Goal: Check status: Check status

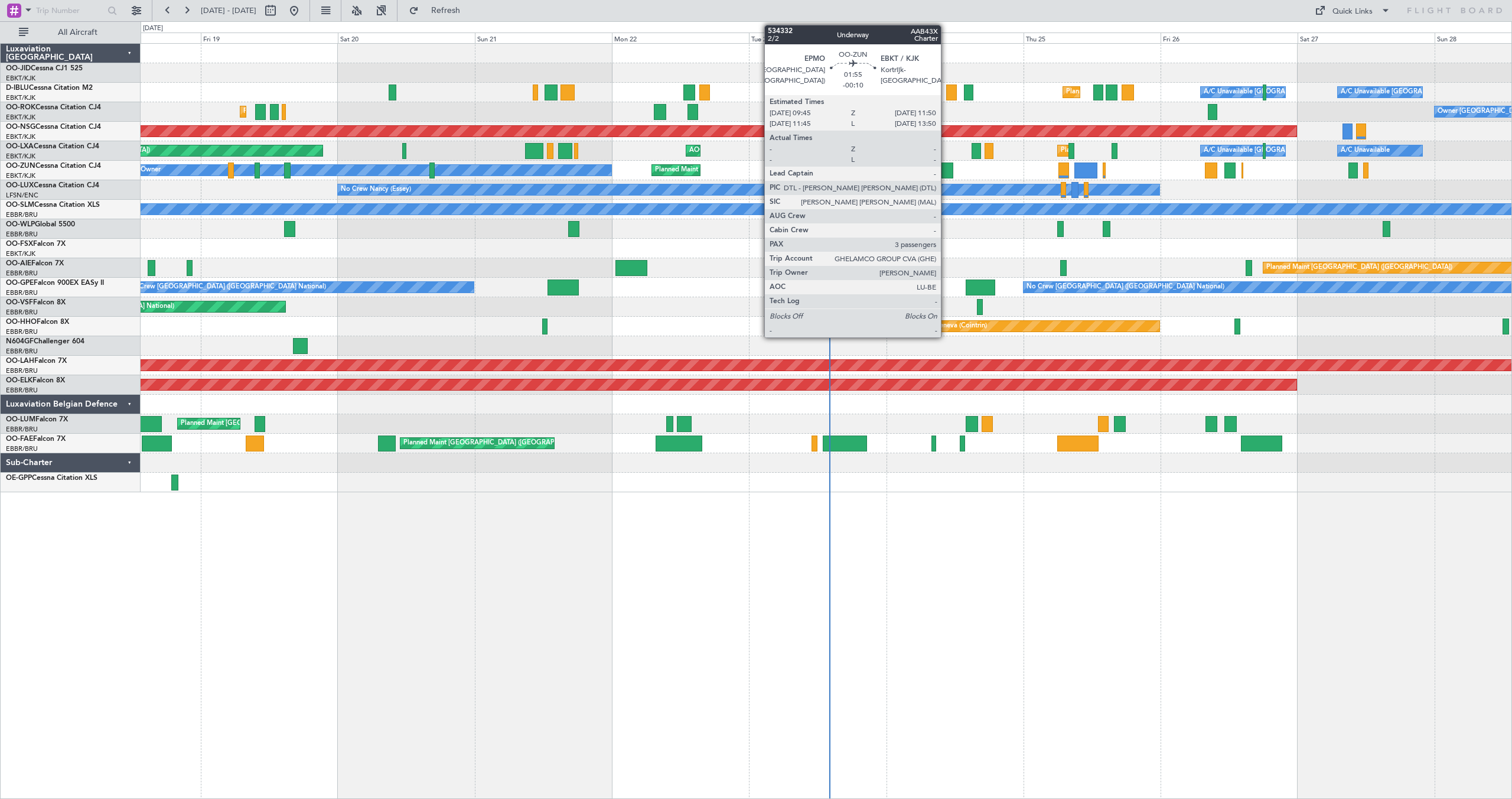
click at [946, 166] on div at bounding box center [948, 170] width 12 height 16
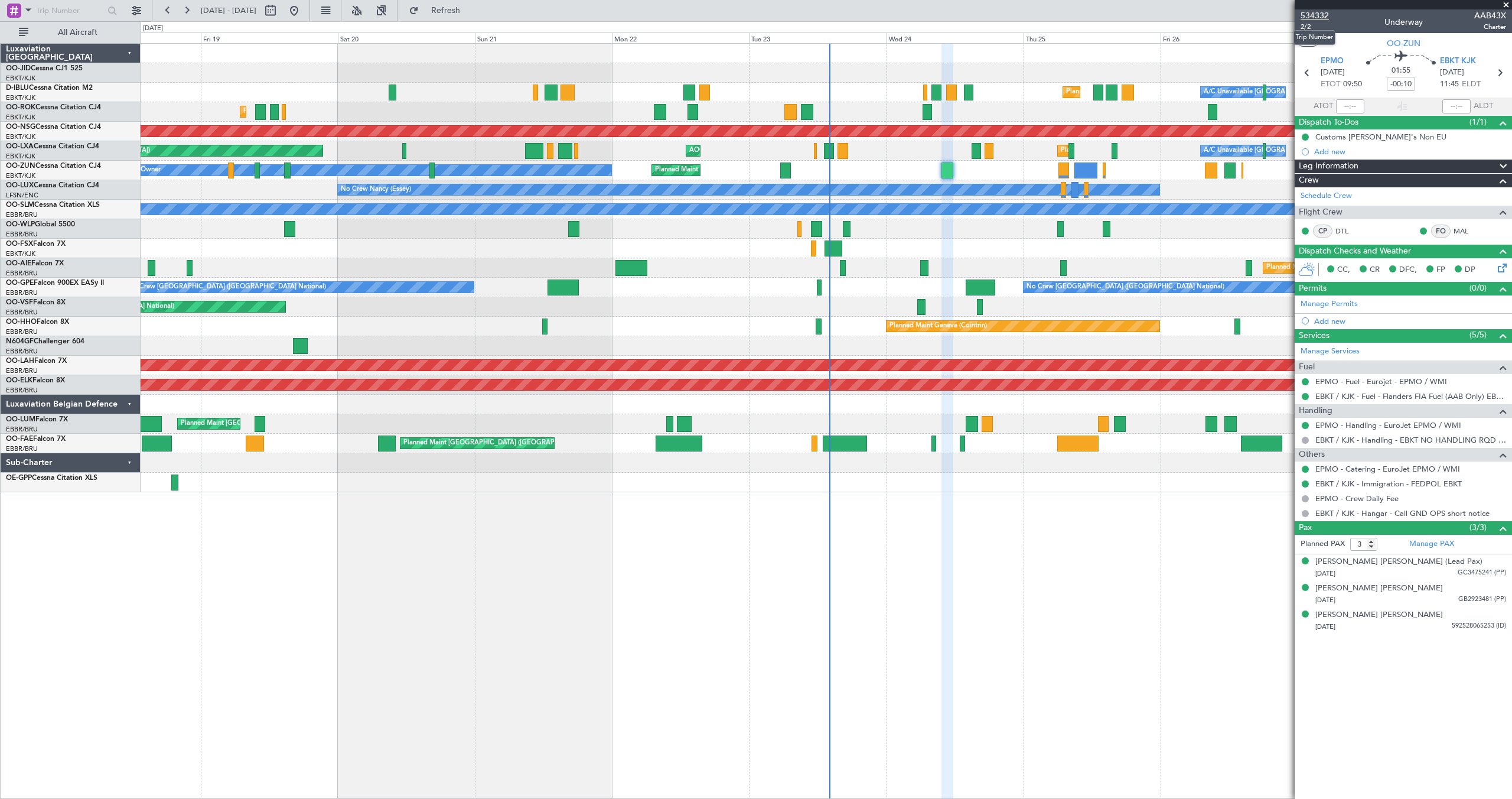
click at [1322, 14] on span "534332" at bounding box center [1314, 15] width 28 height 12
click at [446, 8] on button "Refresh" at bounding box center [438, 11] width 71 height 19
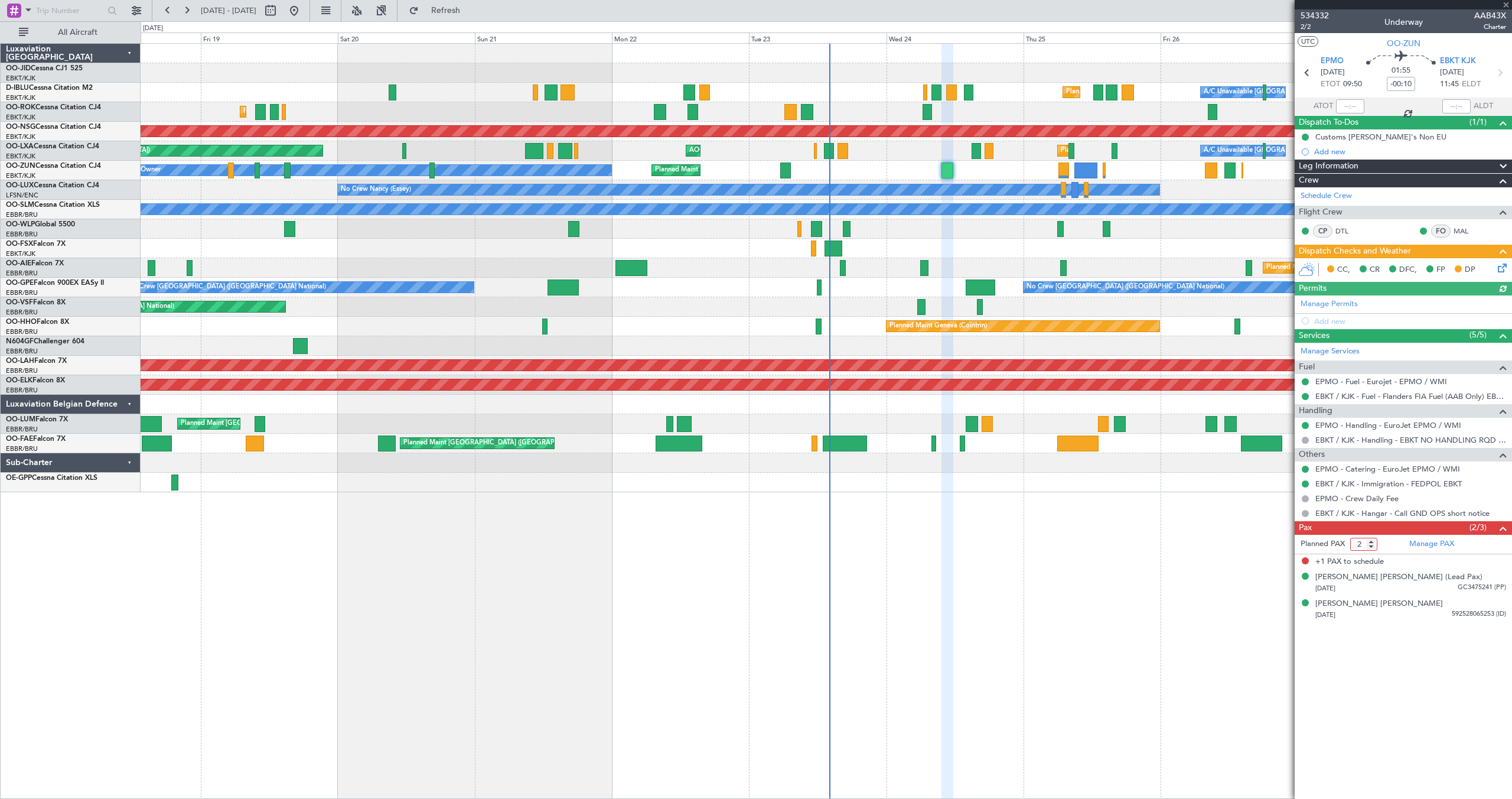
type input "2"
click at [1372, 546] on input "2" at bounding box center [1364, 544] width 27 height 13
click at [1360, 465] on link "EPMO - Catering - EuroJet EPMO / WMI" at bounding box center [1387, 468] width 145 height 10
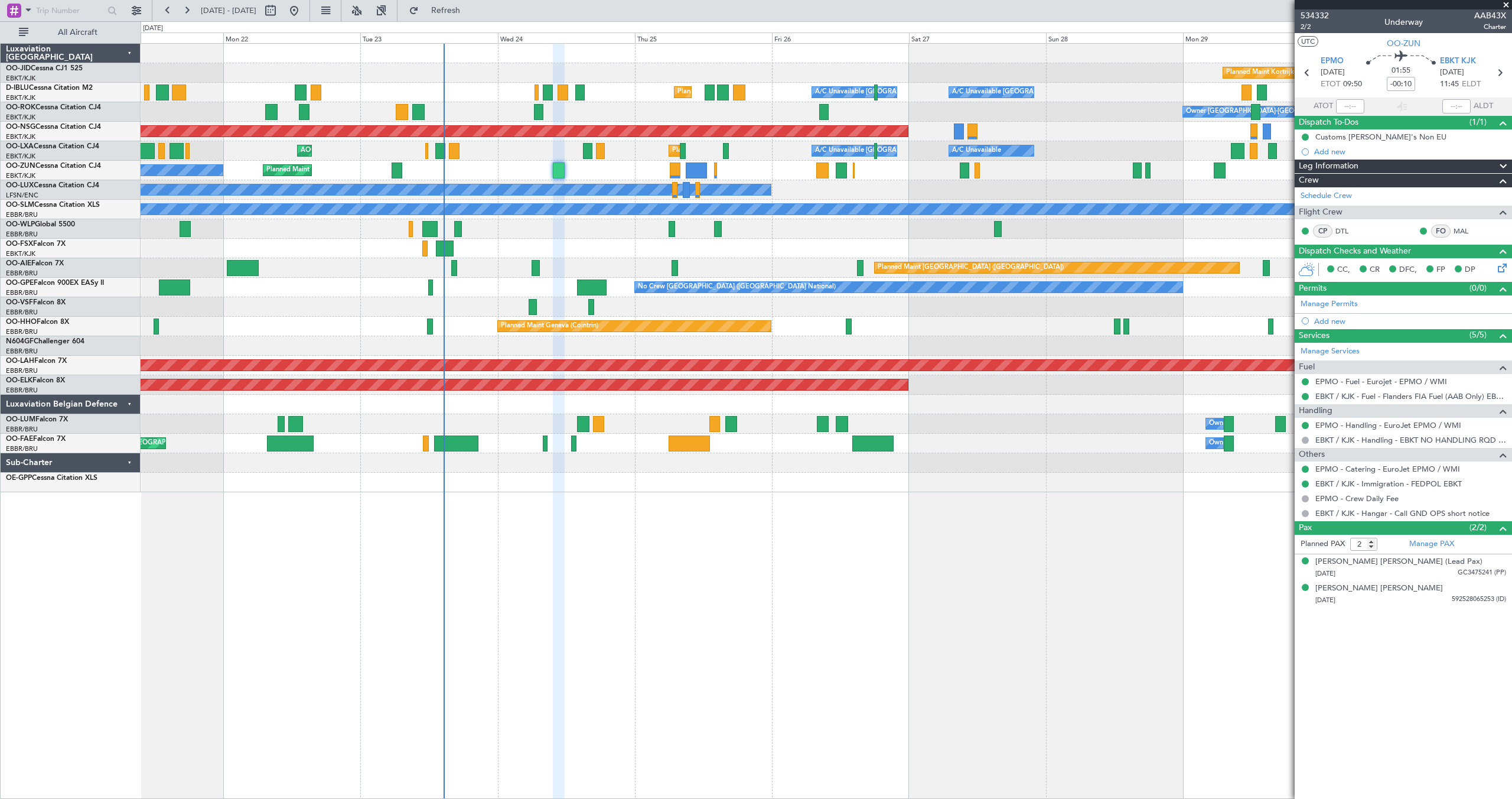
click at [615, 234] on div "Planned Maint Milan (Linate)" at bounding box center [826, 229] width 1371 height 20
